Goal: Find specific fact: Find specific fact

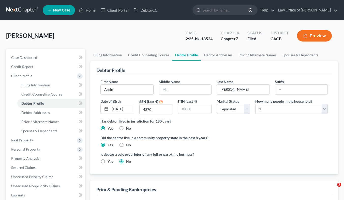
select select "2"
select select "0"
click at [26, 9] on link at bounding box center [22, 10] width 33 height 9
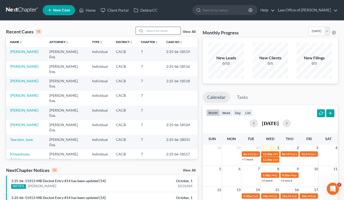
click at [165, 32] on input "search" at bounding box center [163, 30] width 36 height 7
type input "argin"
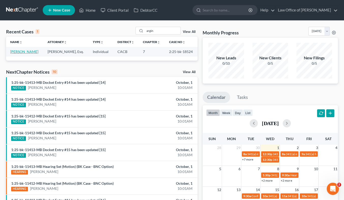
click at [27, 51] on link "[PERSON_NAME]" at bounding box center [24, 51] width 28 height 4
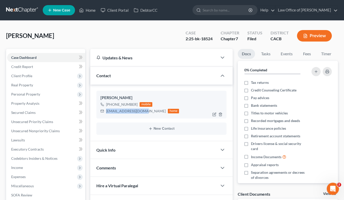
drag, startPoint x: 142, startPoint y: 110, endPoint x: 106, endPoint y: 112, distance: 35.6
click at [106, 112] on div "argin_3d@hotmail.com home" at bounding box center [139, 111] width 79 height 7
copy div "argin_3d@hotmail.com"
